Goal: Information Seeking & Learning: Find specific fact

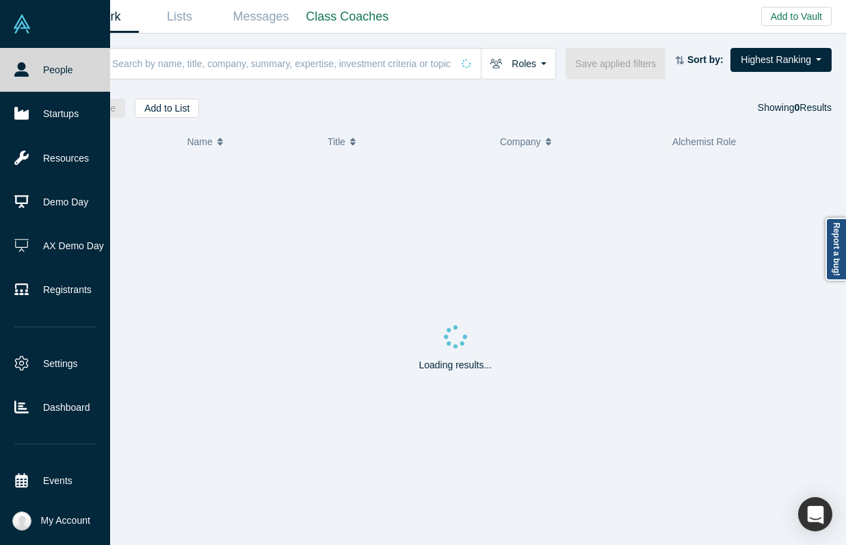
click at [43, 76] on link "People" at bounding box center [55, 70] width 110 height 44
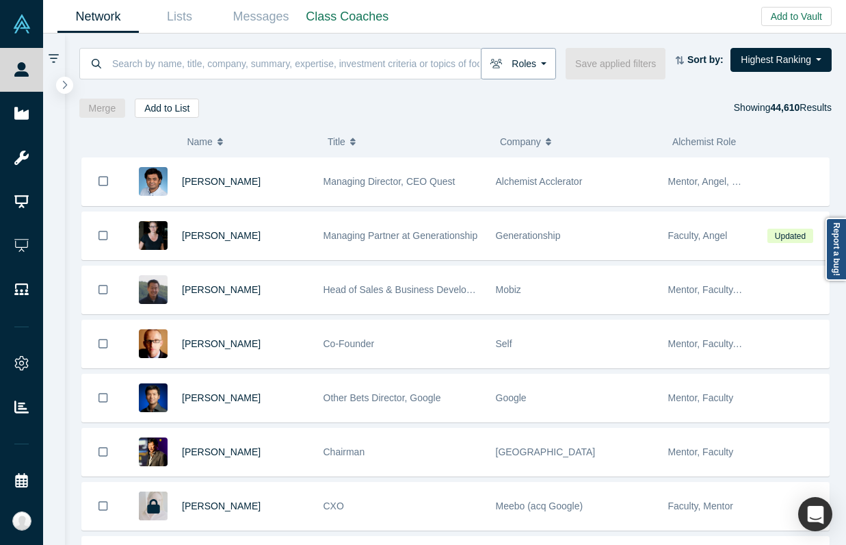
click at [511, 55] on button "Roles" at bounding box center [518, 63] width 75 height 31
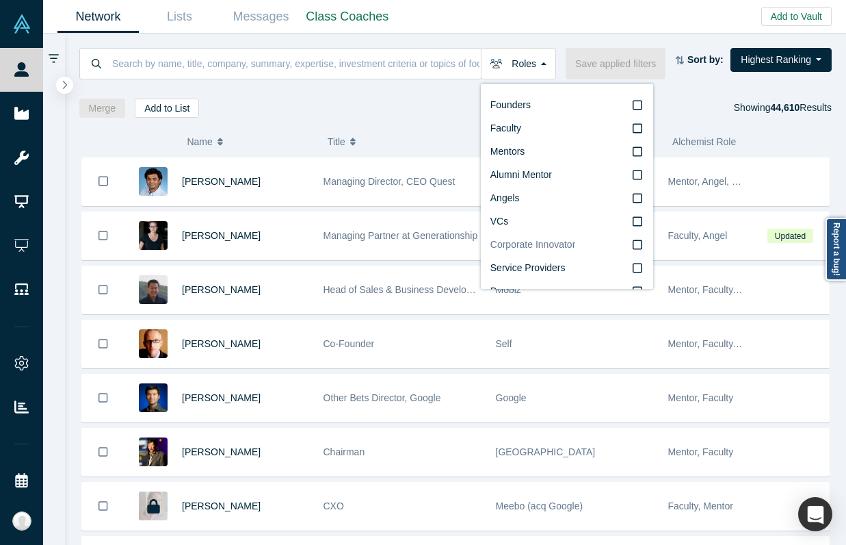
click at [563, 251] on label "Corporate Innovator" at bounding box center [567, 244] width 153 height 23
click at [0, 0] on input "Corporate Innovator" at bounding box center [0, 0] width 0 height 0
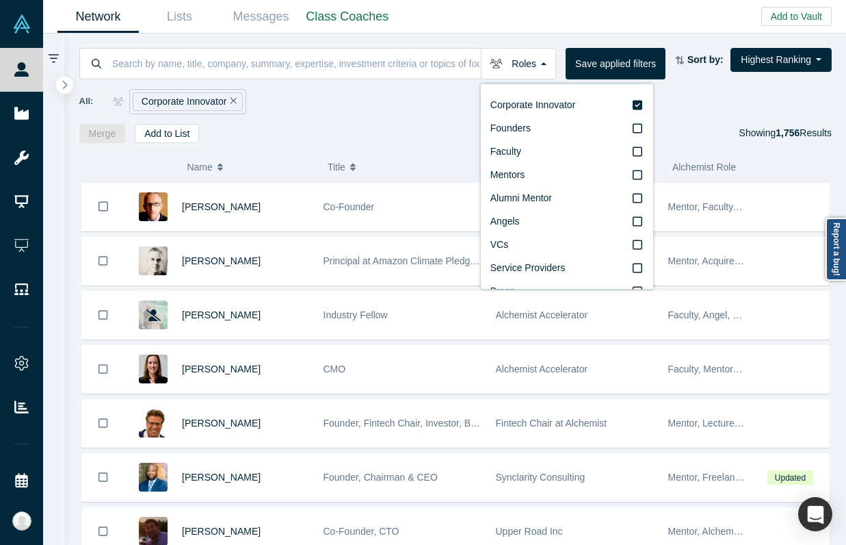
click at [329, 105] on div "All: Corporate Innovator" at bounding box center [455, 101] width 753 height 25
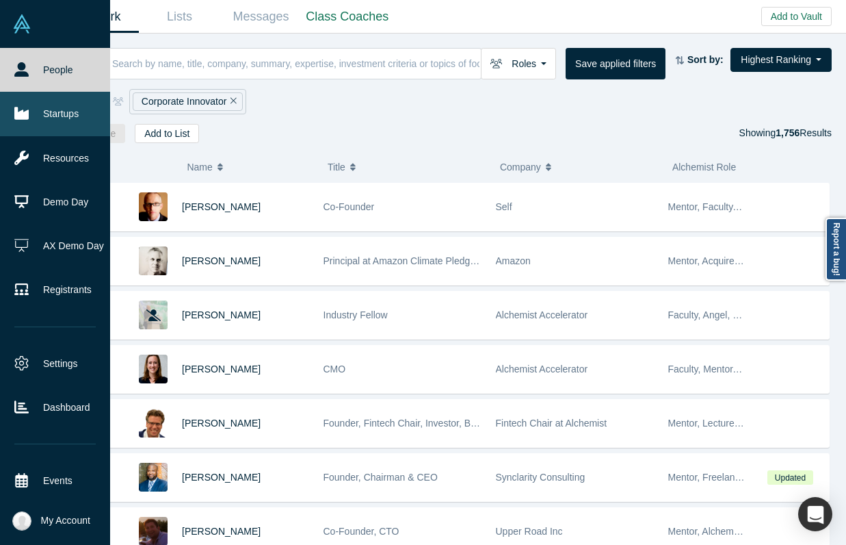
click at [25, 106] on icon at bounding box center [21, 113] width 14 height 14
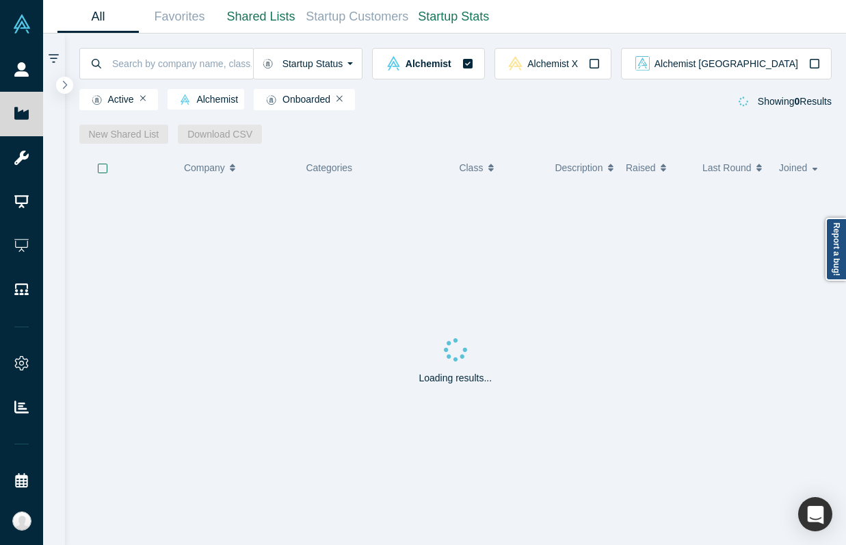
click at [155, 83] on div "Active Alchemist Onboarded Showing 0 Results" at bounding box center [455, 97] width 753 height 36
click at [155, 69] on input at bounding box center [182, 63] width 142 height 32
type input "zainar"
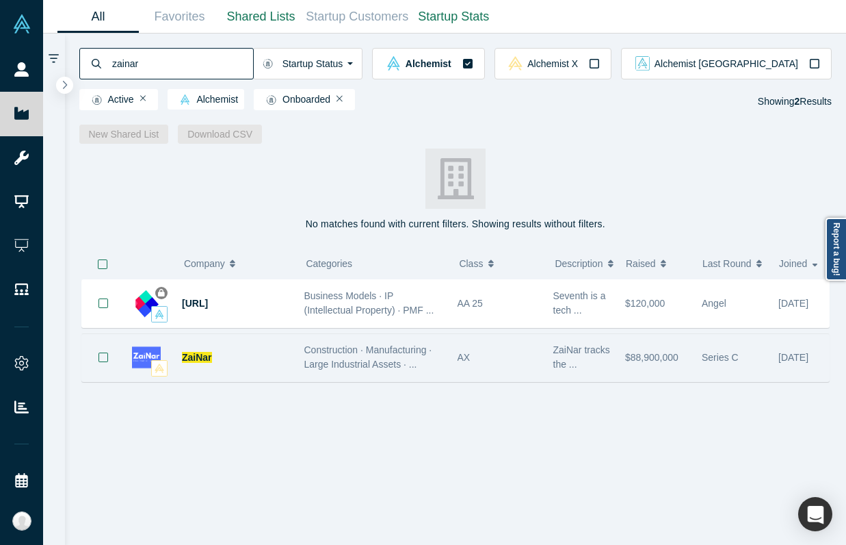
click at [330, 374] on div "Construction · Manufacturing · Large Industrial Assets · ..." at bounding box center [373, 357] width 153 height 43
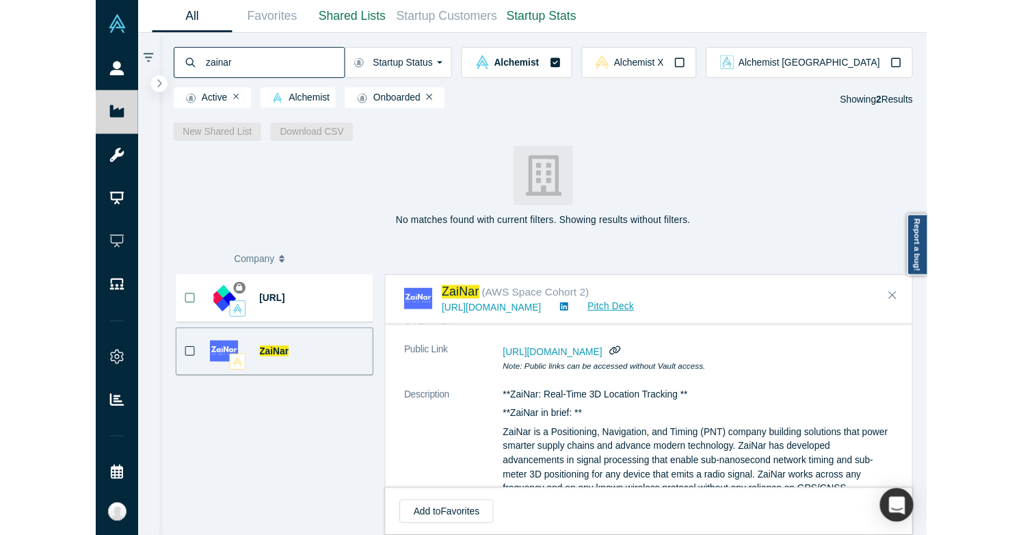
scroll to position [129, 0]
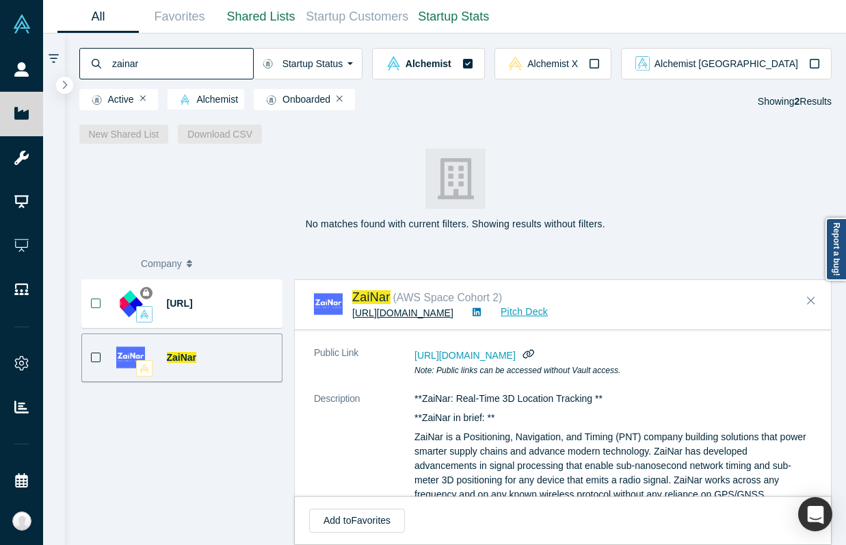
click at [427, 315] on link "https://zainartech.com/" at bounding box center [402, 312] width 101 height 11
